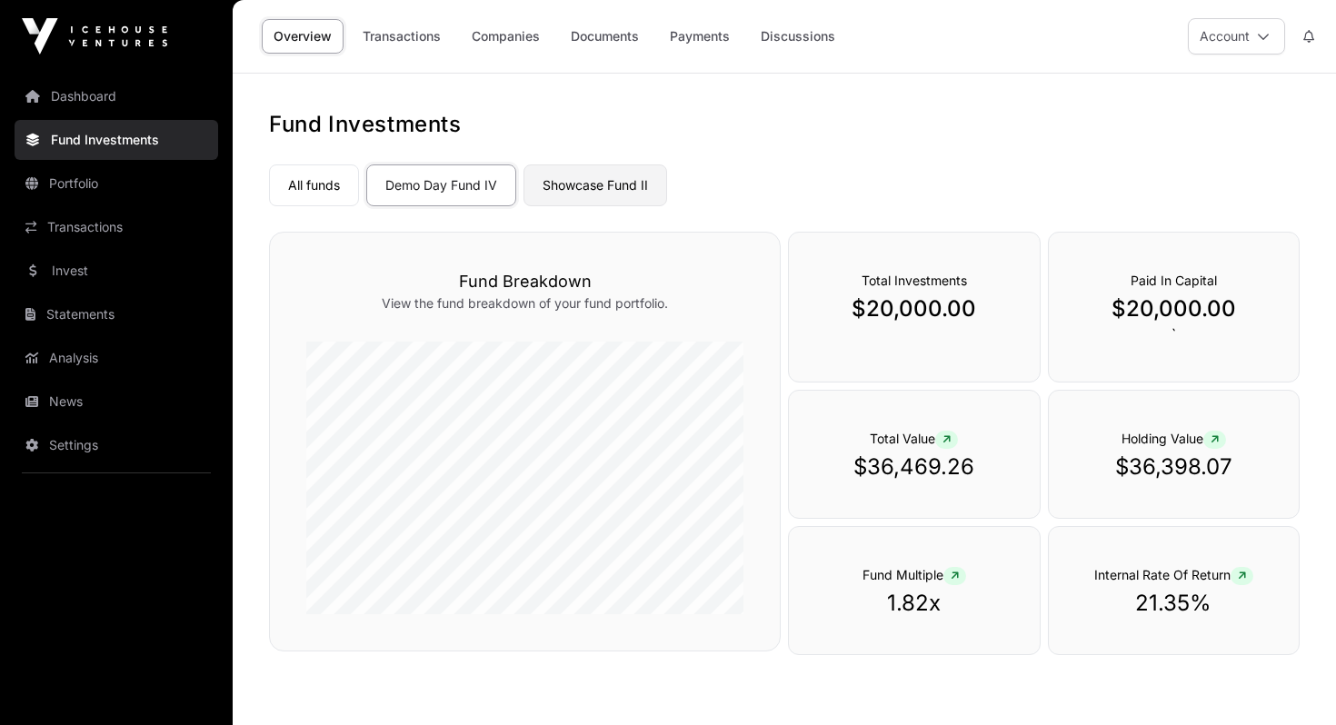
click at [578, 187] on link "Showcase Fund II" at bounding box center [596, 186] width 144 height 42
click at [876, 157] on div "All funds Demo Day Fund IV Showcase Fund II" at bounding box center [784, 181] width 1031 height 49
click at [406, 42] on link "Transactions" at bounding box center [402, 36] width 102 height 35
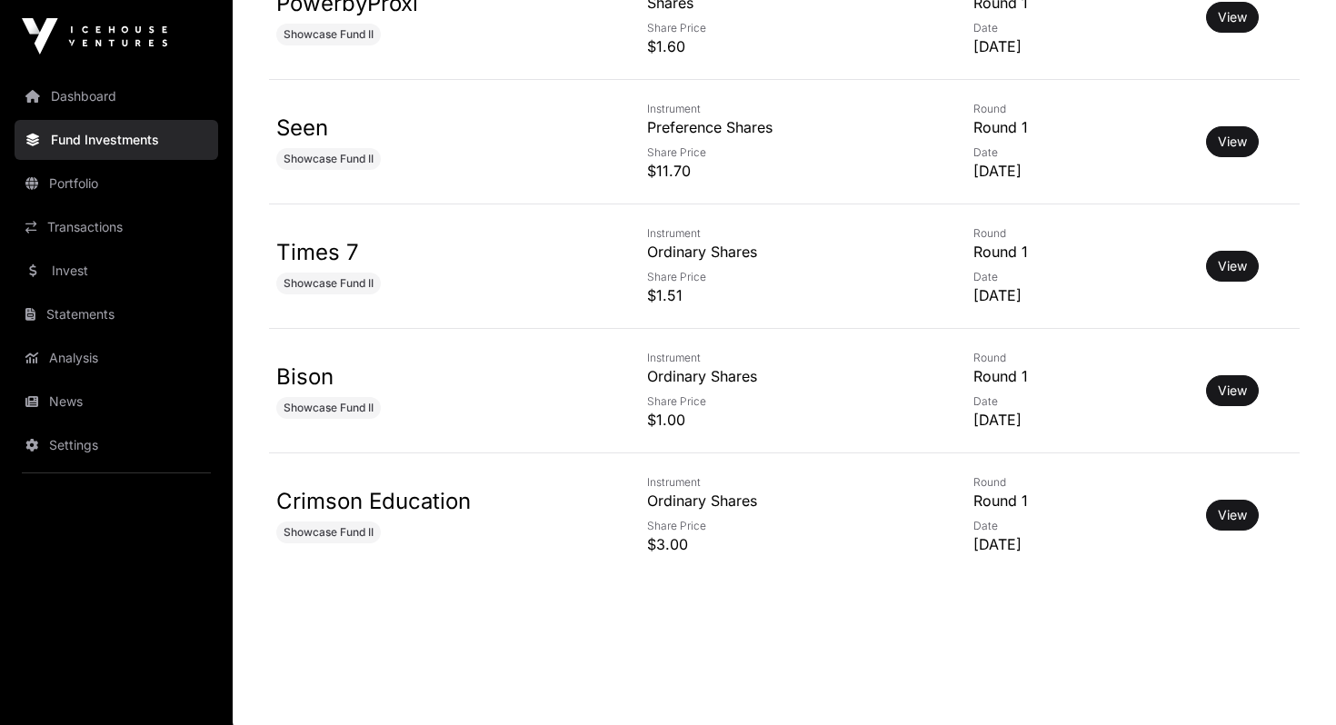
scroll to position [1931, 0]
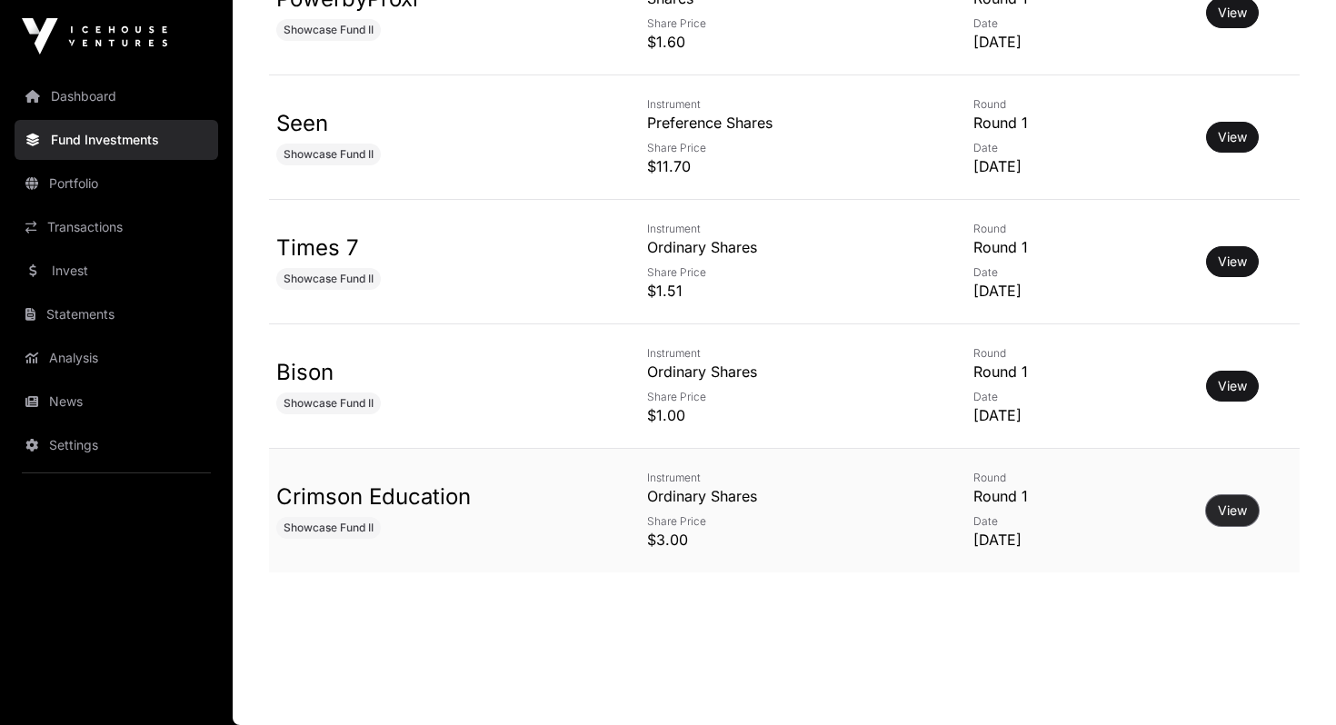
click at [1213, 513] on button "View" at bounding box center [1232, 510] width 53 height 31
click at [1235, 508] on link "View" at bounding box center [1232, 511] width 29 height 18
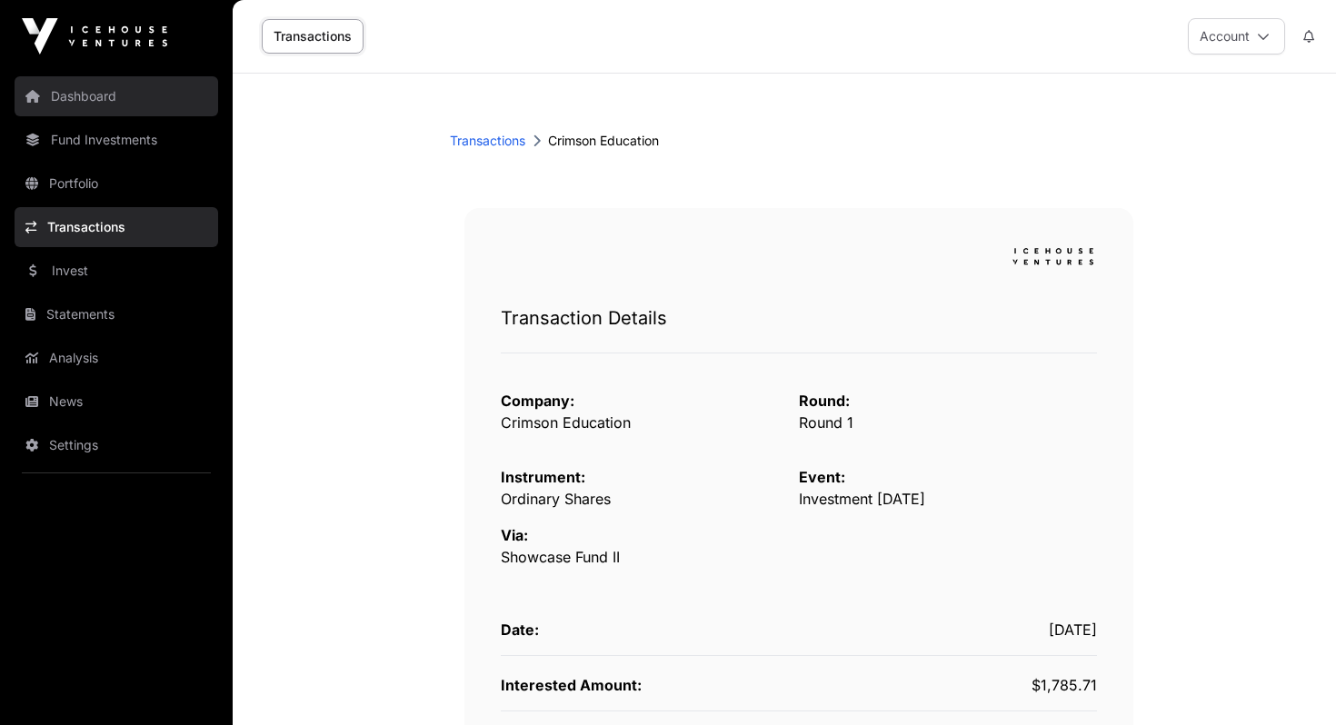
click at [75, 95] on link "Dashboard" at bounding box center [117, 96] width 204 height 40
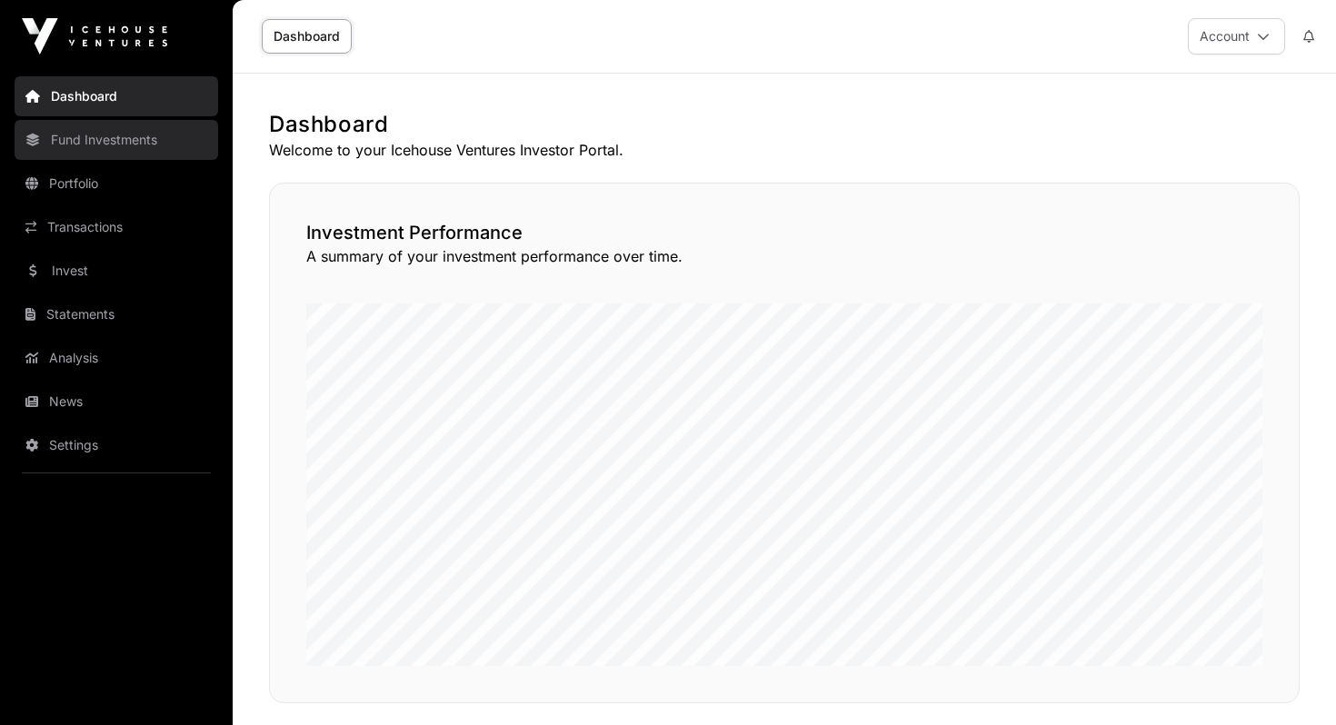
click at [85, 144] on link "Fund Investments" at bounding box center [117, 140] width 204 height 40
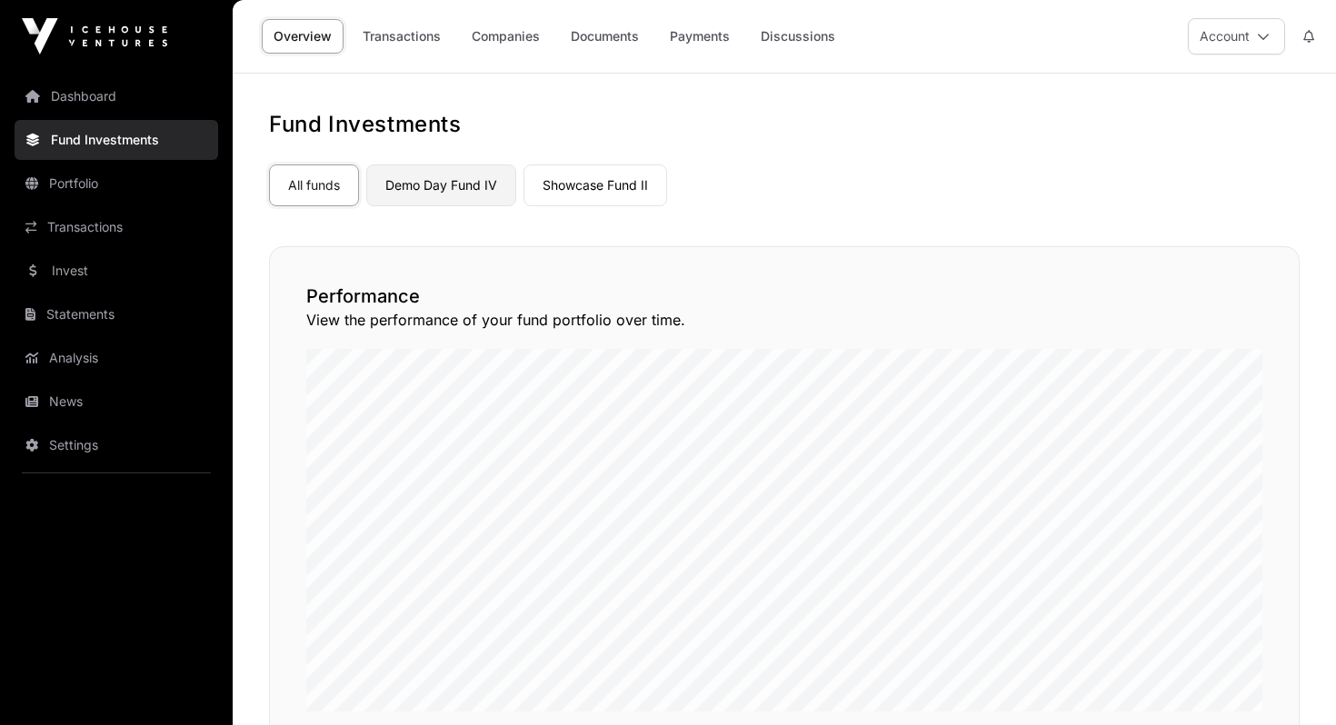
click at [450, 195] on link "Demo Day Fund IV" at bounding box center [441, 186] width 150 height 42
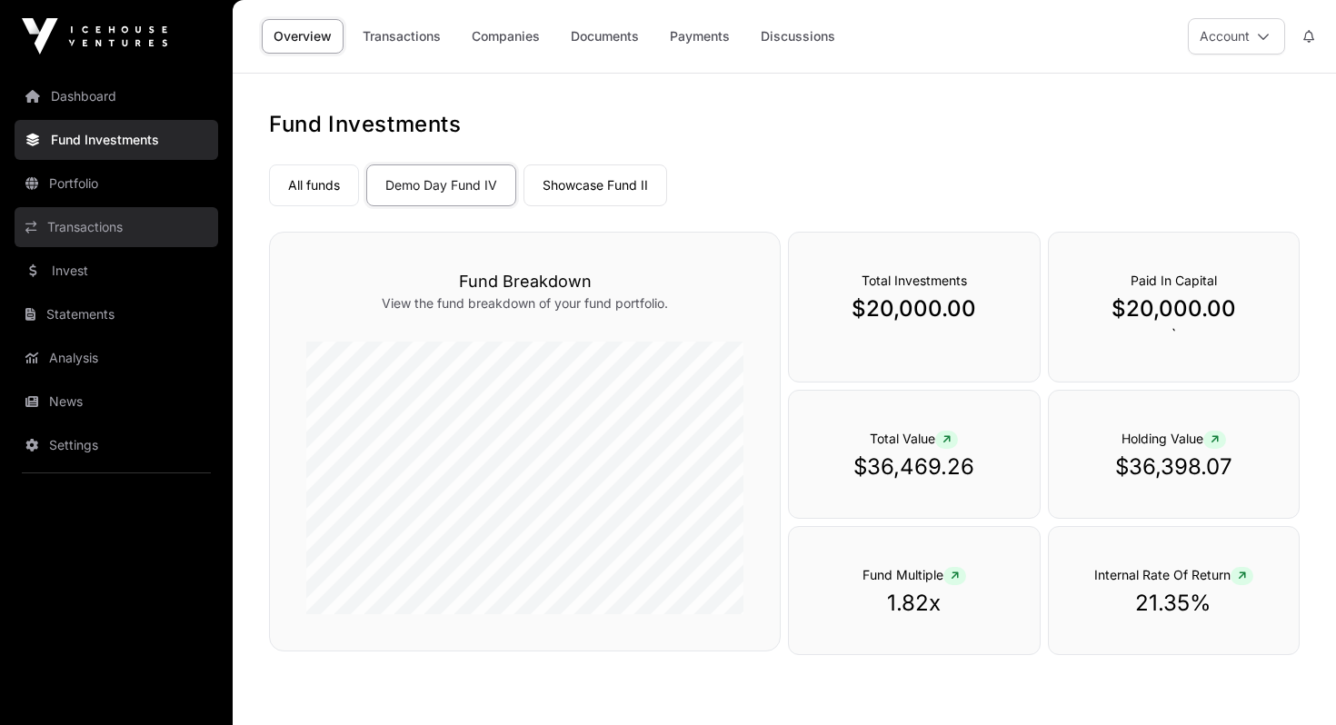
click at [76, 231] on link "Transactions" at bounding box center [117, 227] width 204 height 40
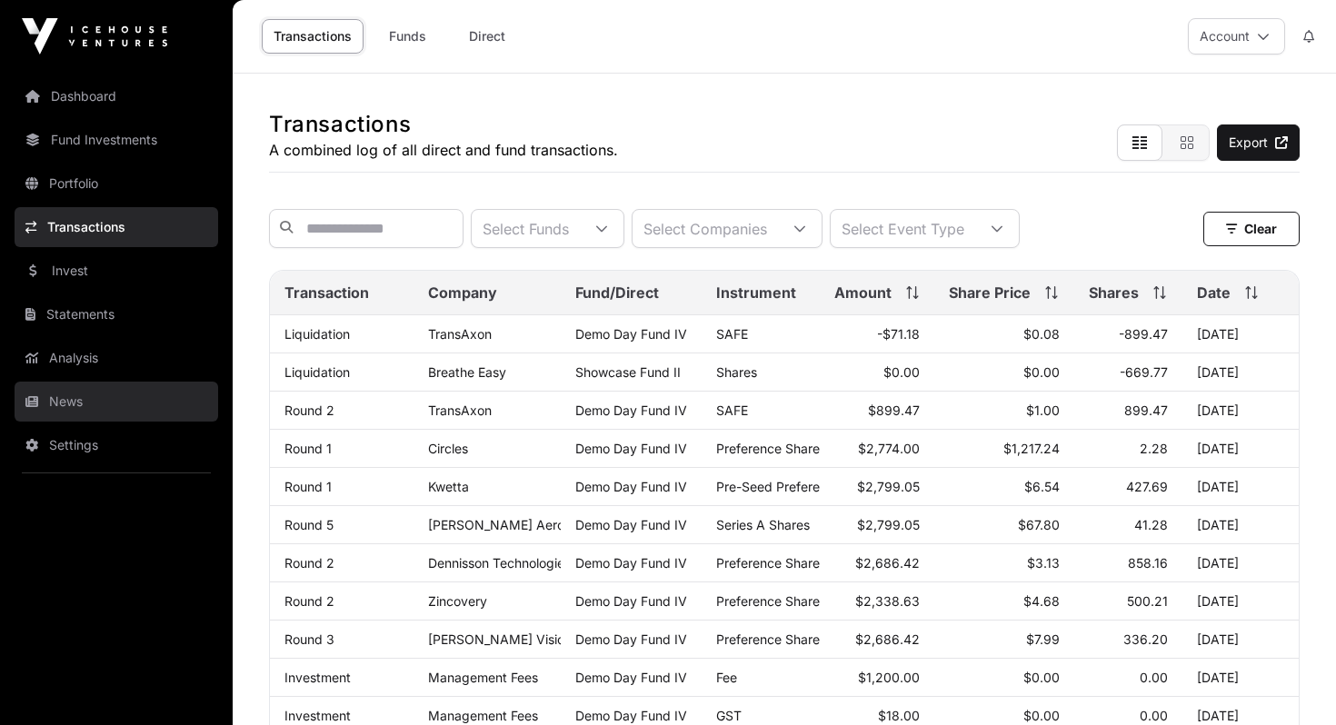
click at [65, 407] on link "News" at bounding box center [117, 402] width 204 height 40
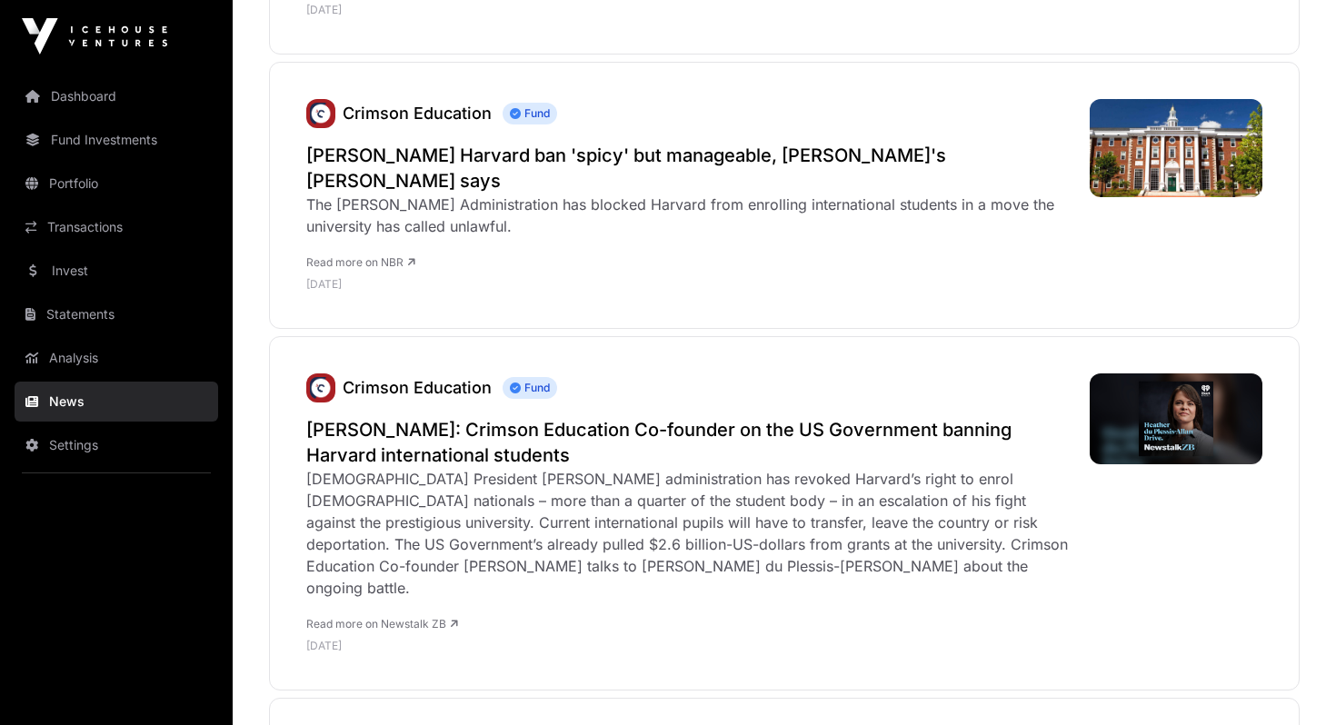
scroll to position [1250, 0]
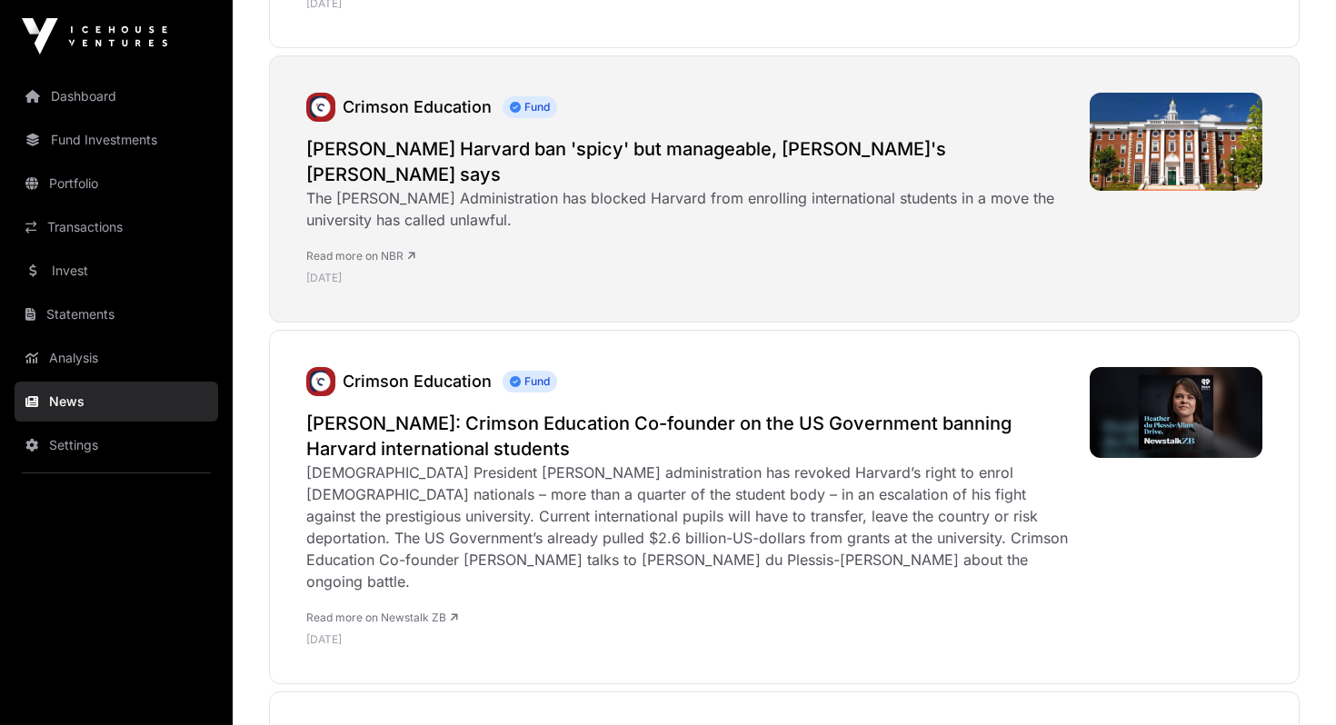
click at [371, 249] on link "Read more on NBR" at bounding box center [360, 256] width 109 height 14
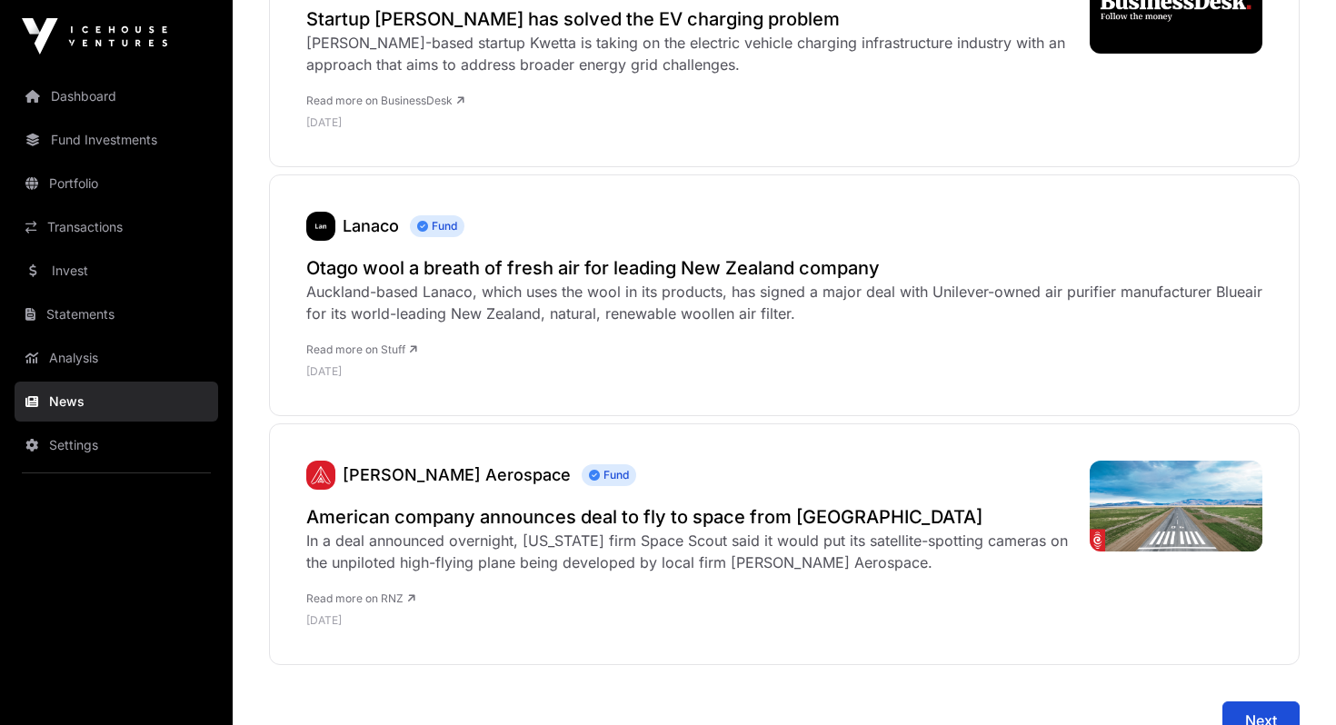
scroll to position [7386, 0]
